Goal: Use online tool/utility: Utilize a website feature to perform a specific function

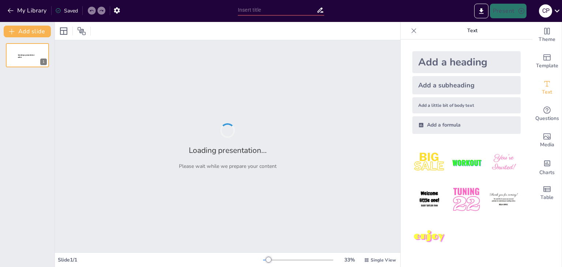
type input "New Sendsteps"
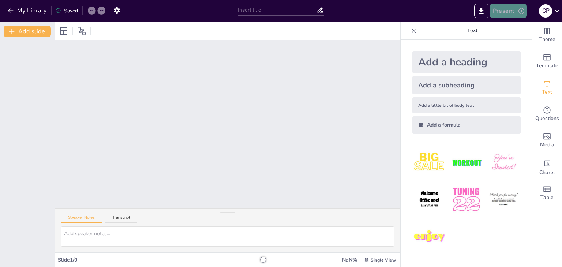
click at [499, 7] on button "Present" at bounding box center [508, 11] width 37 height 15
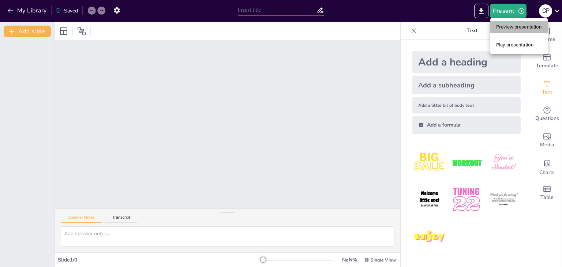
click at [521, 26] on li "Preview presentation" at bounding box center [519, 27] width 57 height 12
